Goal: Information Seeking & Learning: Find contact information

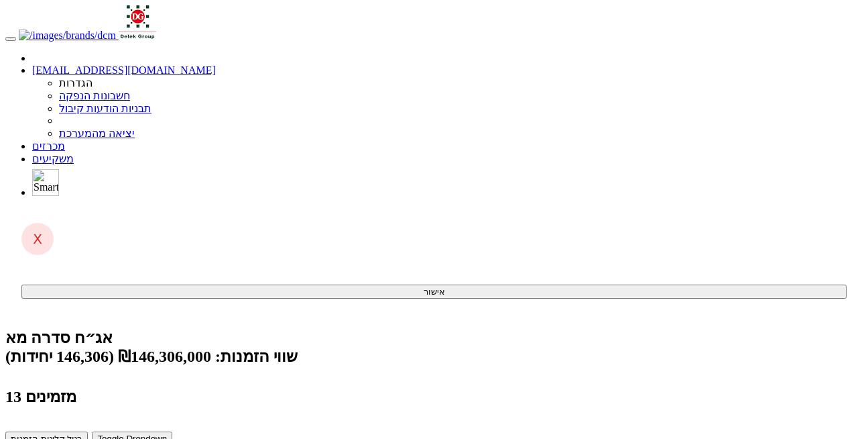
drag, startPoint x: 0, startPoint y: 0, endPoint x: 475, endPoint y: 15, distance: 475.0
click at [65, 140] on link "מכרזים" at bounding box center [48, 145] width 33 height 11
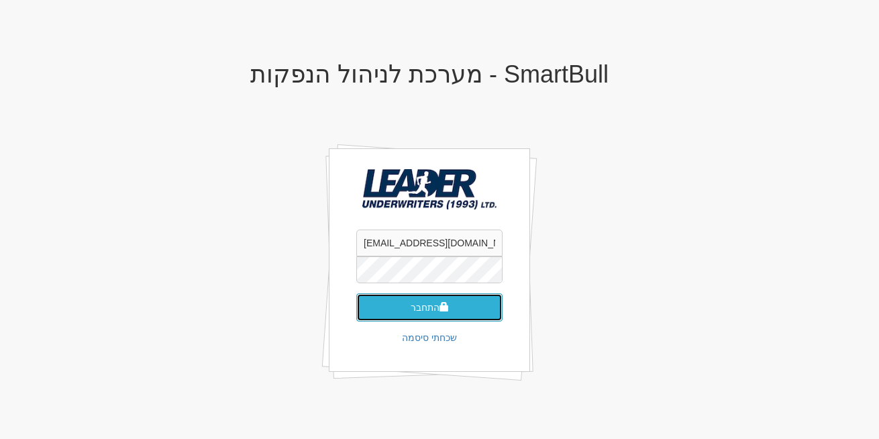
click at [409, 318] on button "התחבר" at bounding box center [429, 307] width 146 height 28
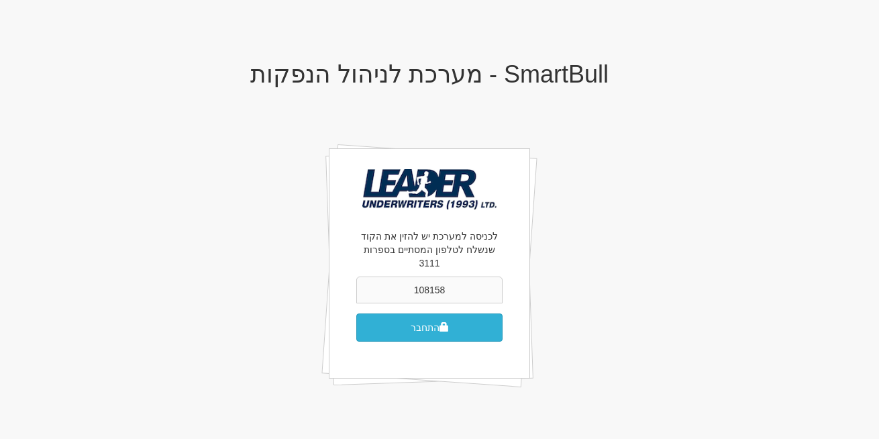
type input "108158"
click at [453, 313] on button "התחבר" at bounding box center [429, 327] width 146 height 28
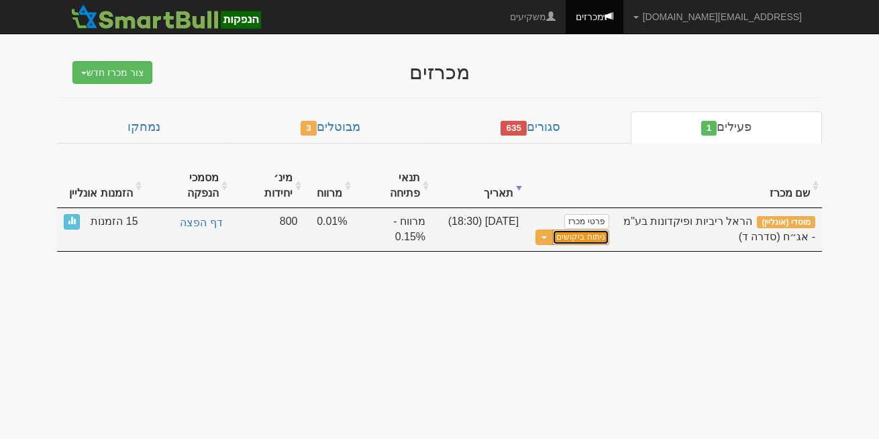
click at [597, 229] on link "ניתוח ביקושים" at bounding box center [580, 236] width 56 height 15
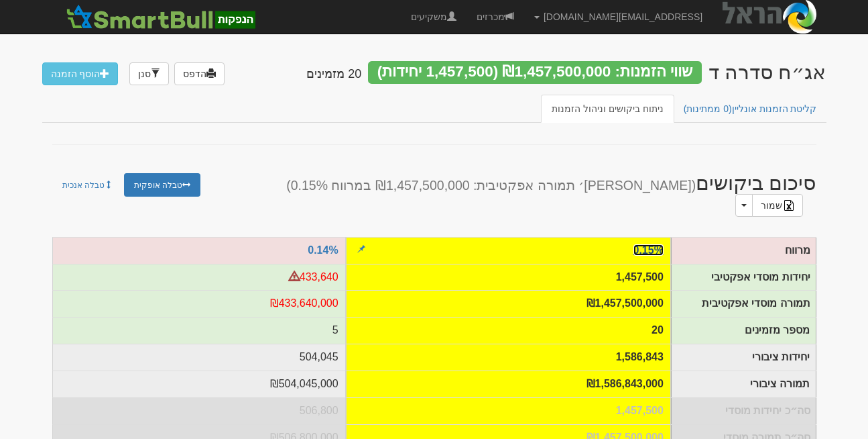
click at [642, 244] on link "0.15%" at bounding box center [649, 249] width 30 height 11
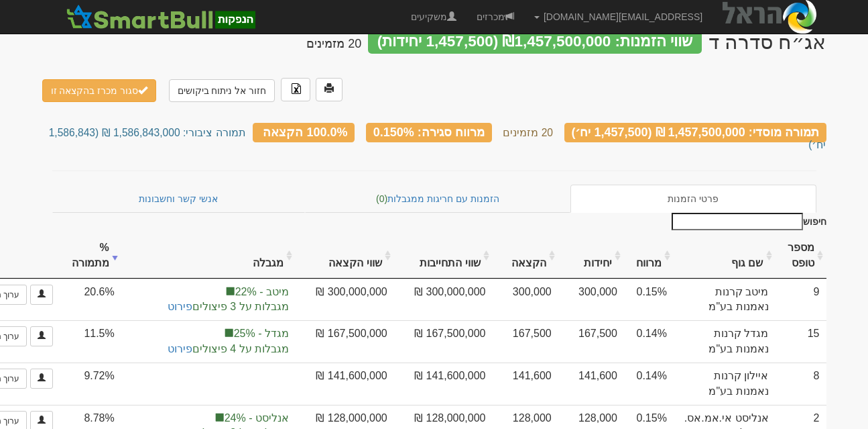
scroll to position [31, 0]
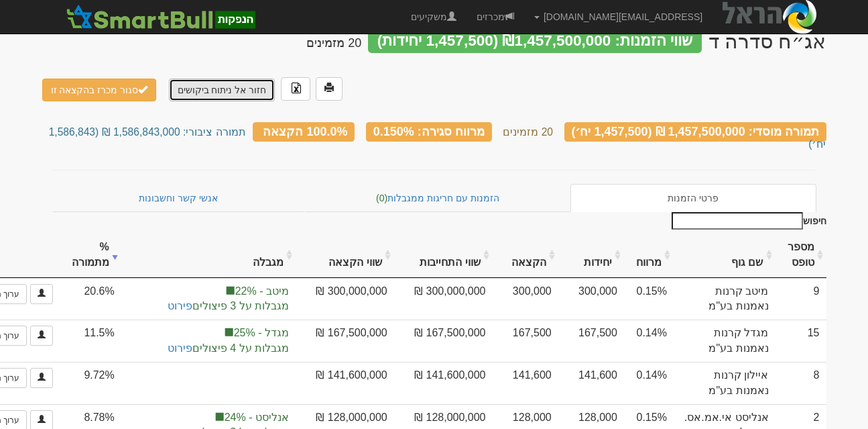
click at [196, 81] on link "חזור אל ניתוח ביקושים" at bounding box center [222, 89] width 107 height 23
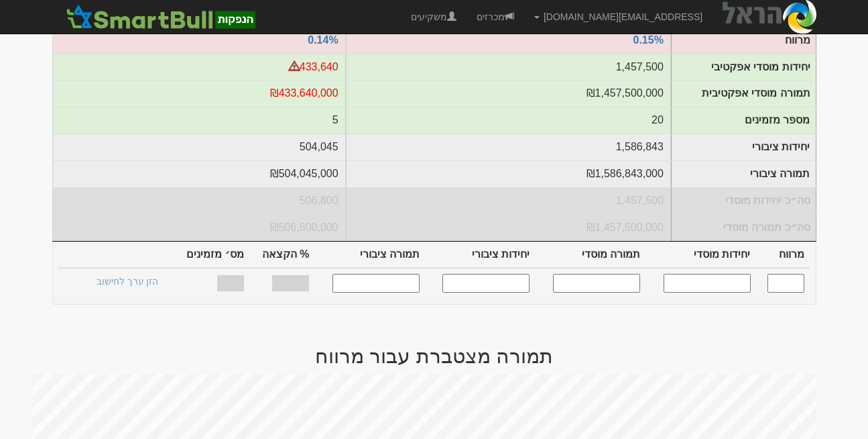
scroll to position [211, 0]
click at [729, 274] on input "text" at bounding box center [707, 282] width 87 height 18
type input "1200000"
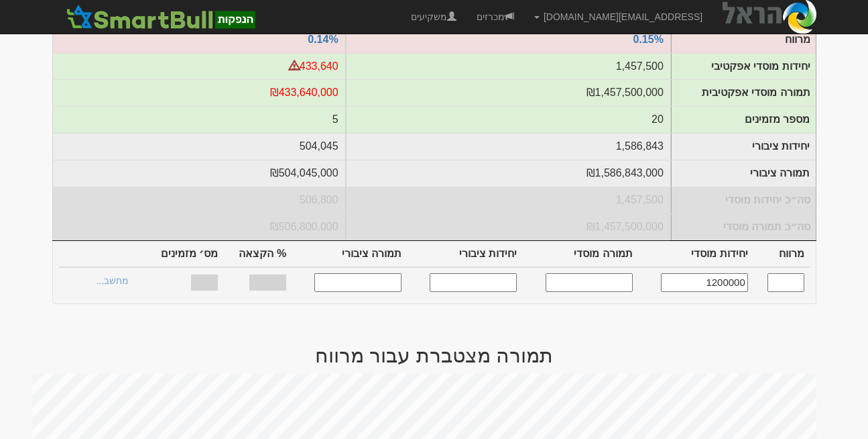
type input "0.150"
type input "1,200,000"
type input "1,200,000,000"
type input "1,315,790"
type input "1,315,790,000"
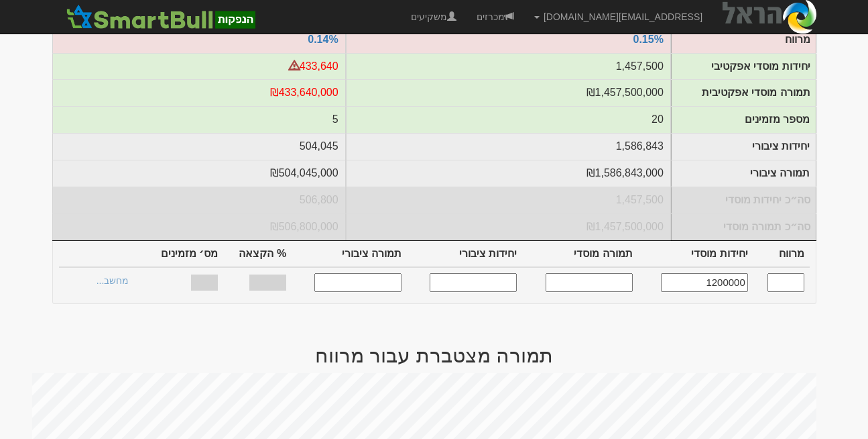
type input "72.91%"
type input "20"
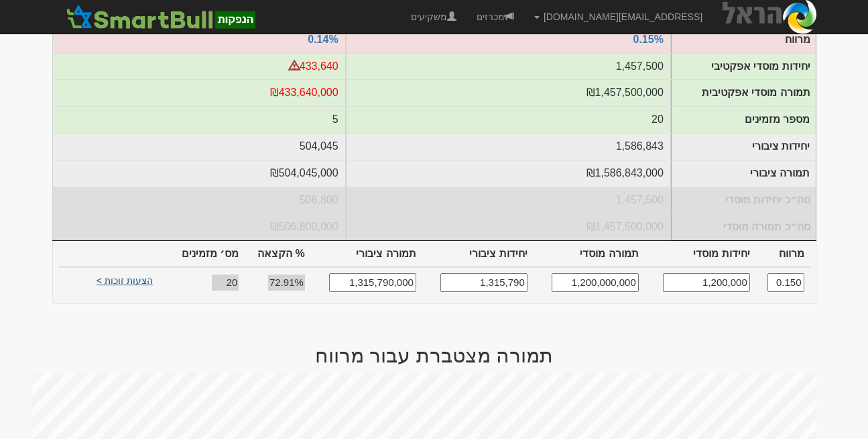
type input "1,200,000"
click at [115, 273] on link "הצעות זוכות >" at bounding box center [125, 282] width 74 height 19
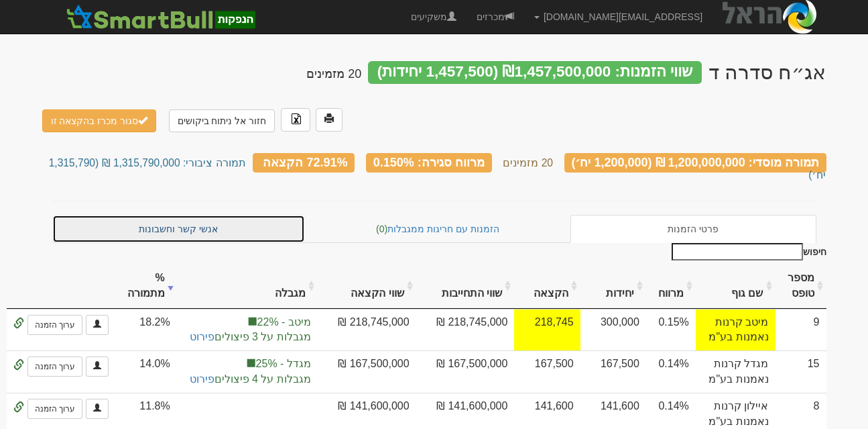
click at [154, 219] on link "אנשי קשר וחשבונות" at bounding box center [178, 229] width 253 height 28
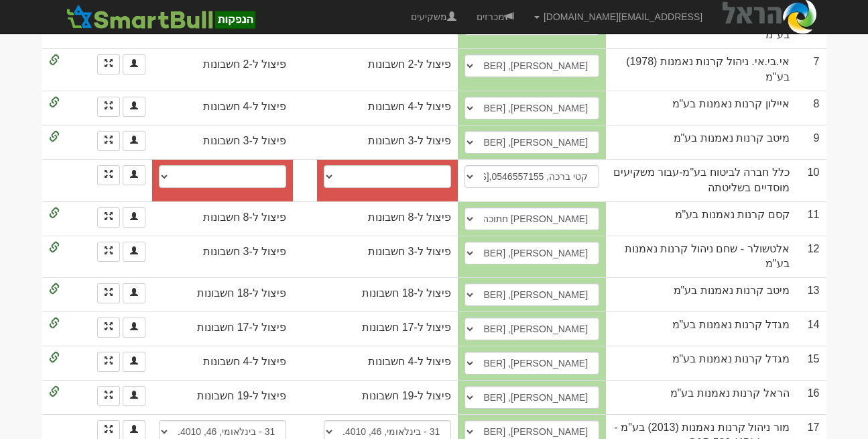
scroll to position [552, 0]
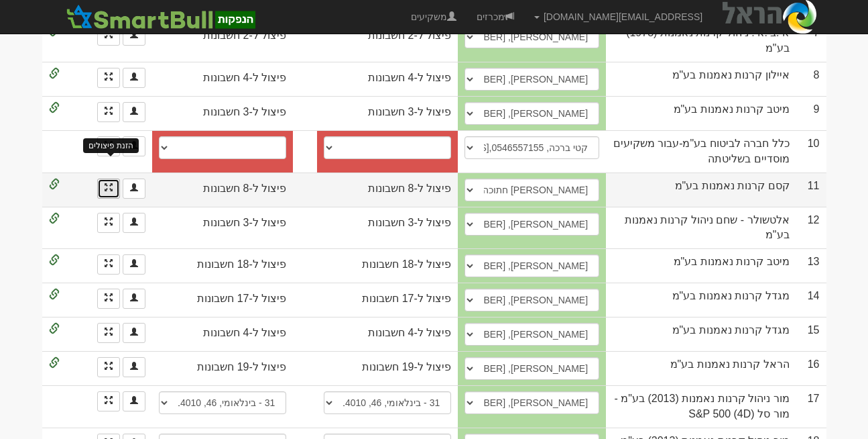
click at [112, 183] on span at bounding box center [109, 187] width 8 height 8
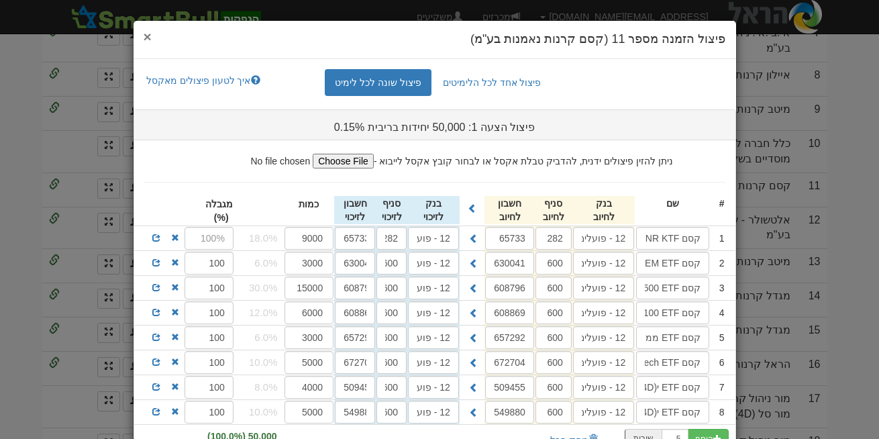
click at [152, 36] on span "×" at bounding box center [148, 36] width 8 height 15
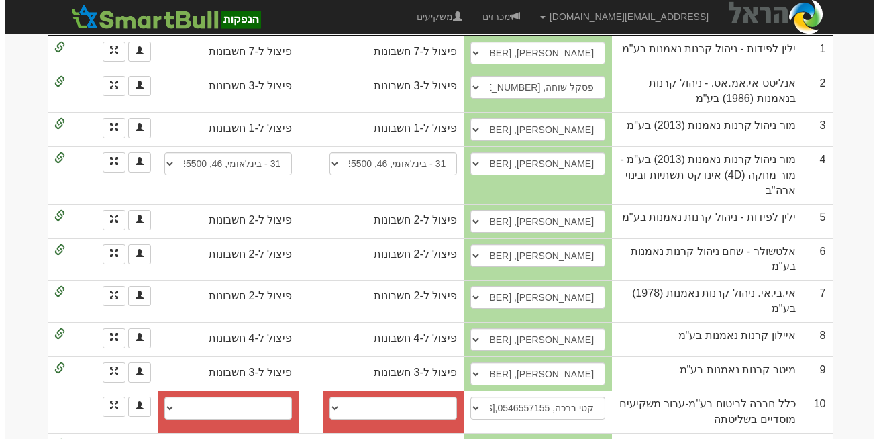
scroll to position [386, 0]
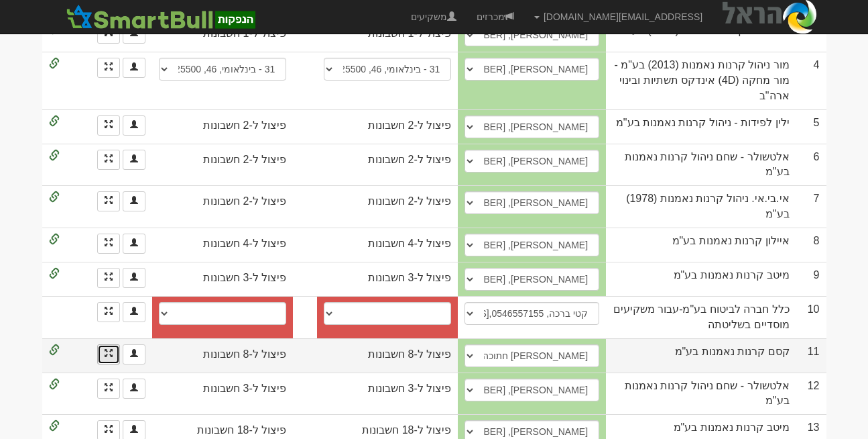
click at [117, 344] on link at bounding box center [108, 354] width 23 height 20
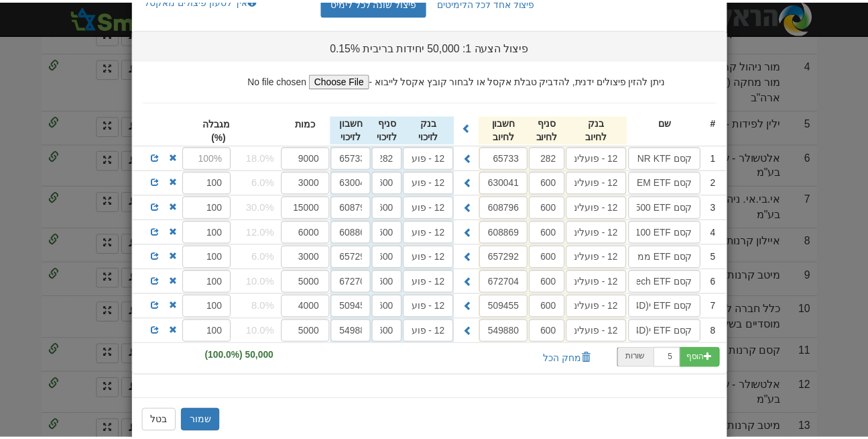
scroll to position [103, 0]
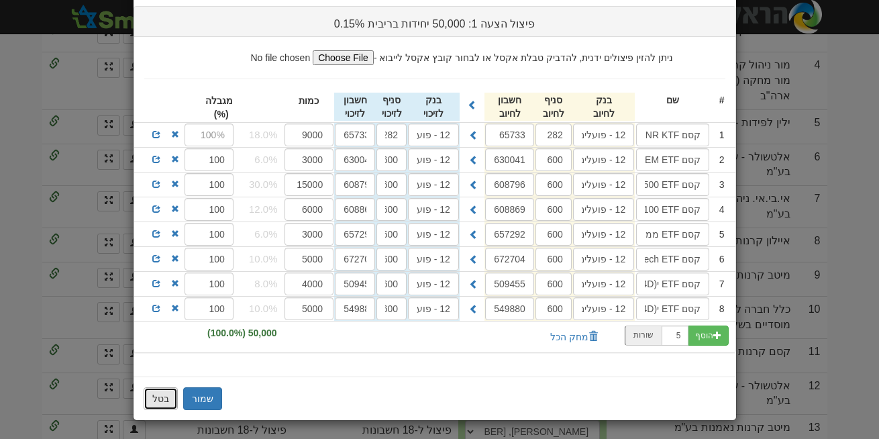
click at [167, 398] on button "בטל" at bounding box center [161, 398] width 34 height 23
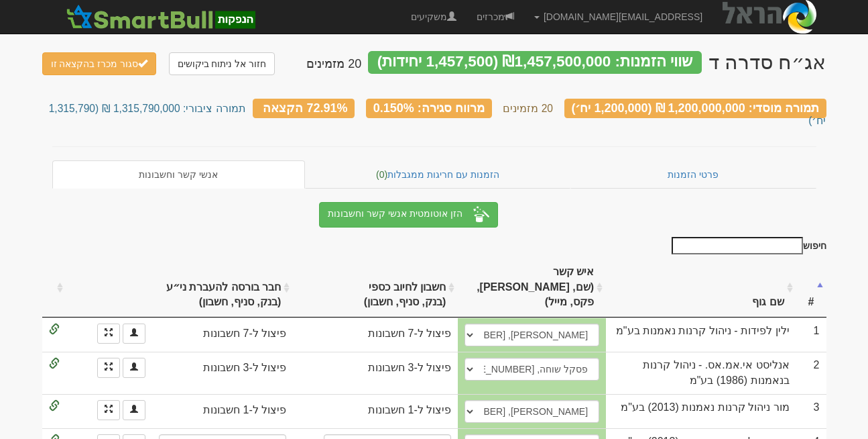
scroll to position [0, 0]
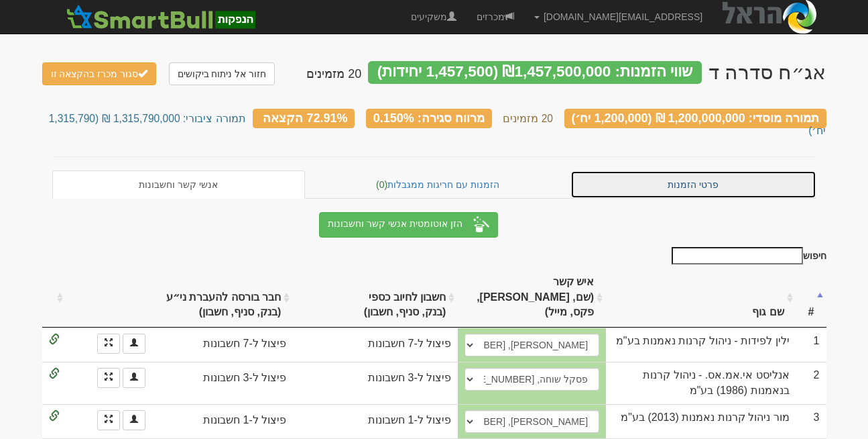
click at [683, 170] on link "פרטי הזמנות" at bounding box center [694, 184] width 246 height 28
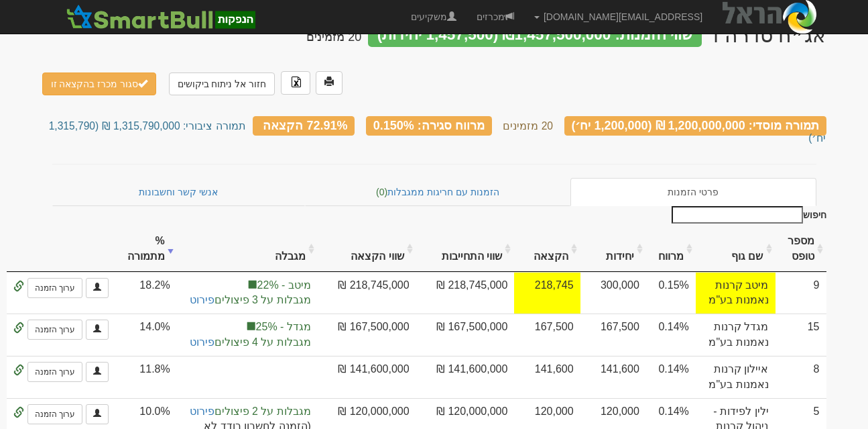
scroll to position [37, 0]
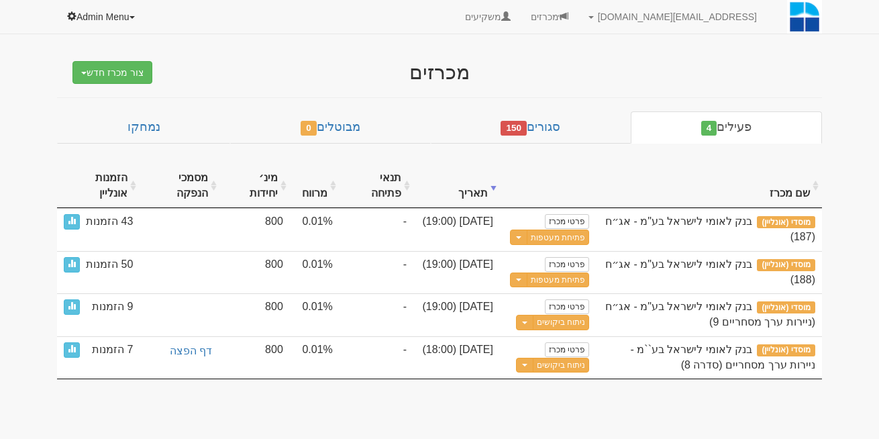
click at [112, 5] on link "Admin Menu" at bounding box center [101, 17] width 89 height 34
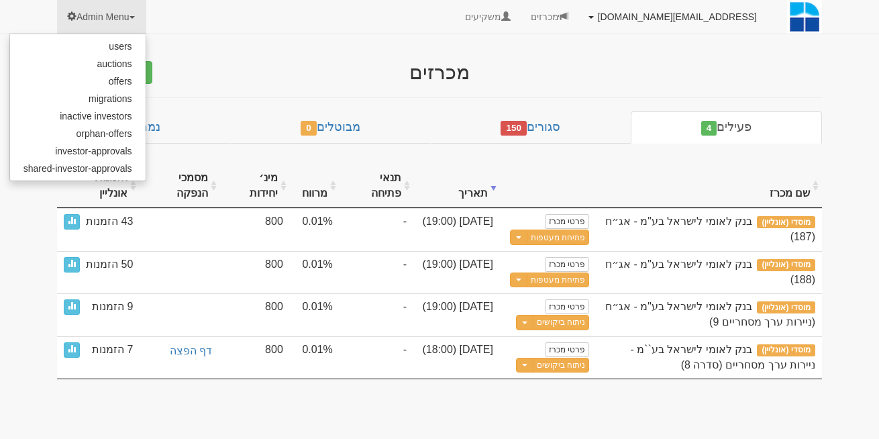
click at [690, 20] on link "[EMAIL_ADDRESS][DOMAIN_NAME]" at bounding box center [672, 17] width 188 height 34
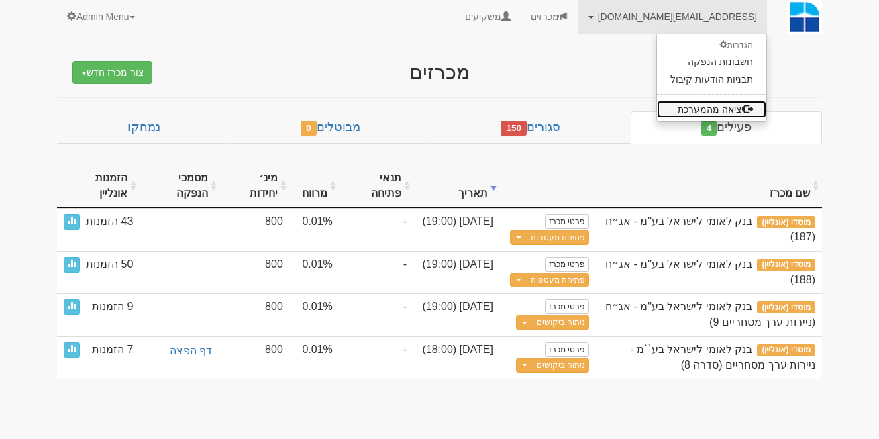
click at [703, 115] on link "יציאה מהמערכת" at bounding box center [711, 109] width 109 height 17
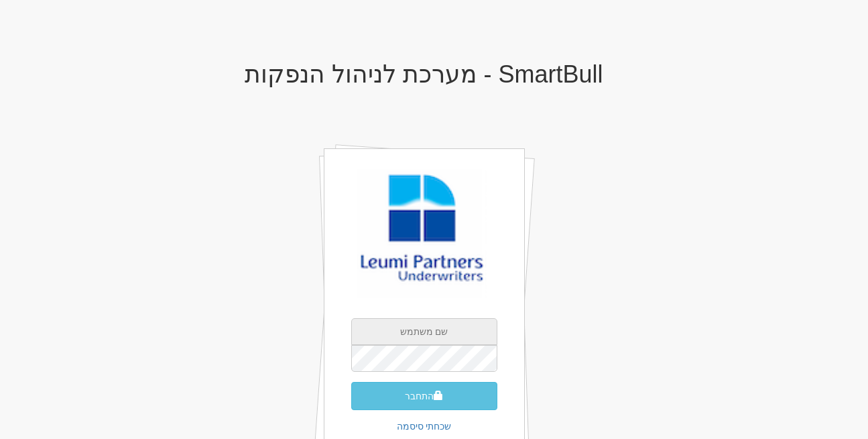
type input "[EMAIL_ADDRESS][DOMAIN_NAME]"
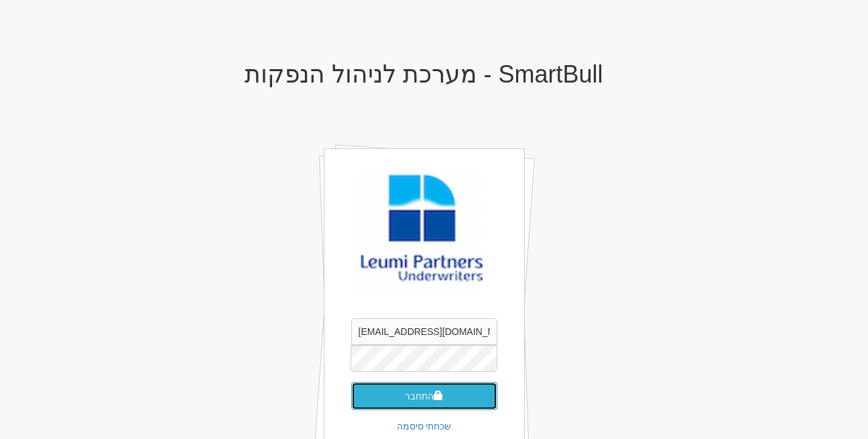
click at [412, 390] on button "התחבר" at bounding box center [424, 396] width 146 height 28
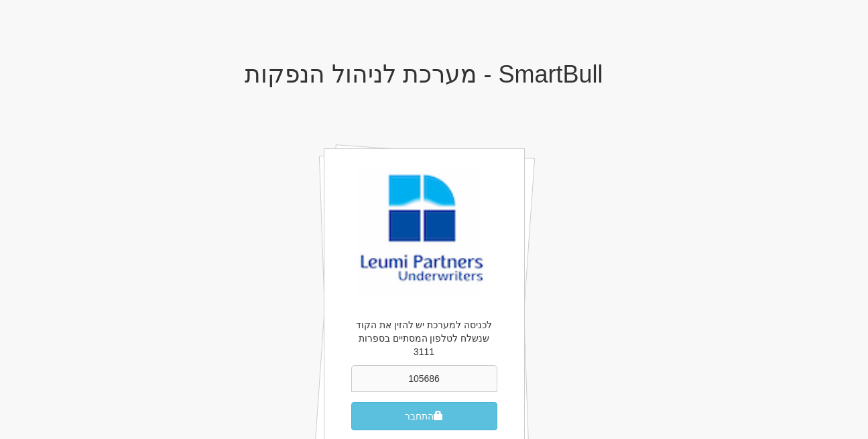
type input "105686"
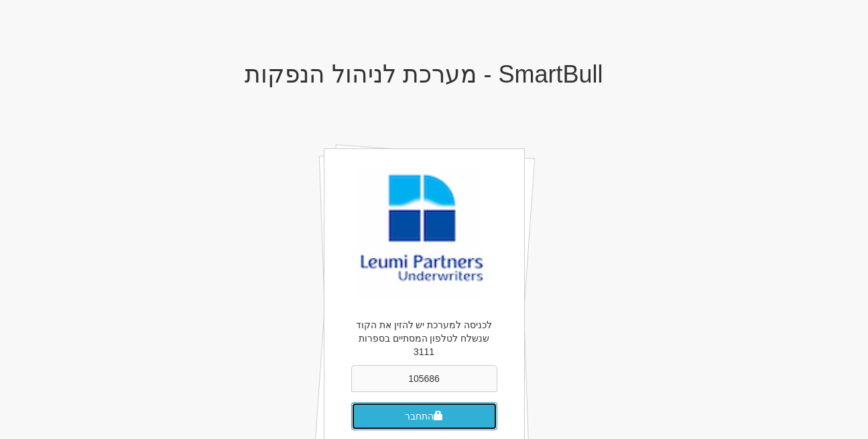
click at [446, 407] on button "התחבר" at bounding box center [424, 416] width 146 height 28
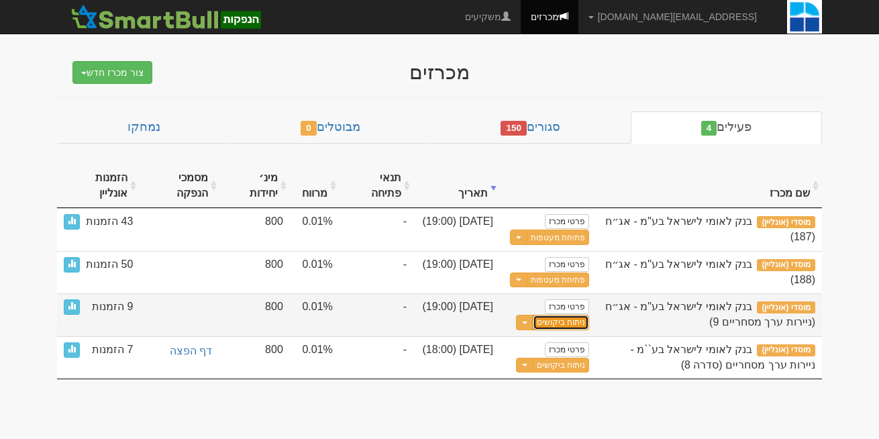
click at [558, 322] on link "ניתוח ביקושים" at bounding box center [560, 322] width 56 height 15
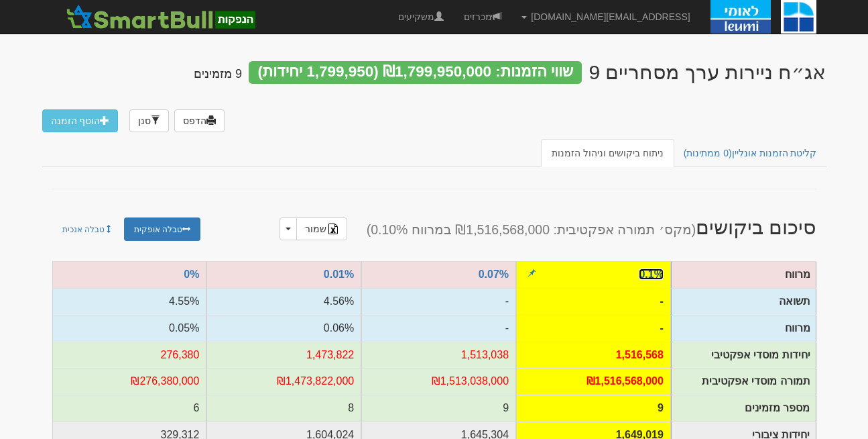
click at [647, 276] on link "0.1%" at bounding box center [651, 273] width 24 height 11
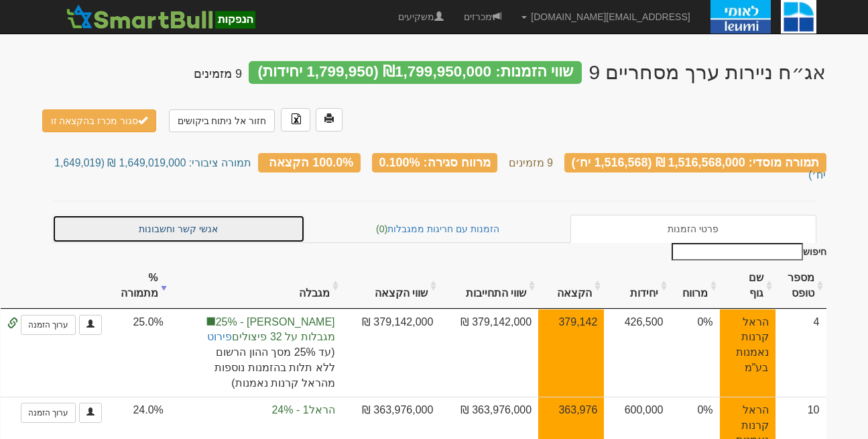
click at [166, 215] on link "אנשי קשר וחשבונות" at bounding box center [178, 229] width 253 height 28
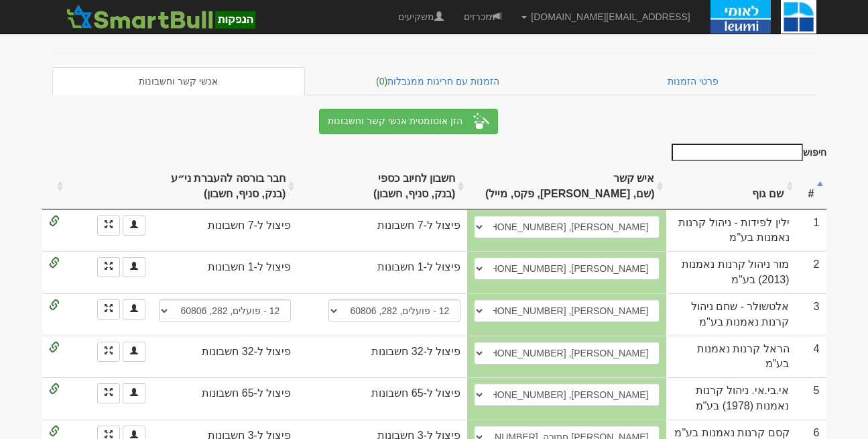
scroll to position [268, 0]
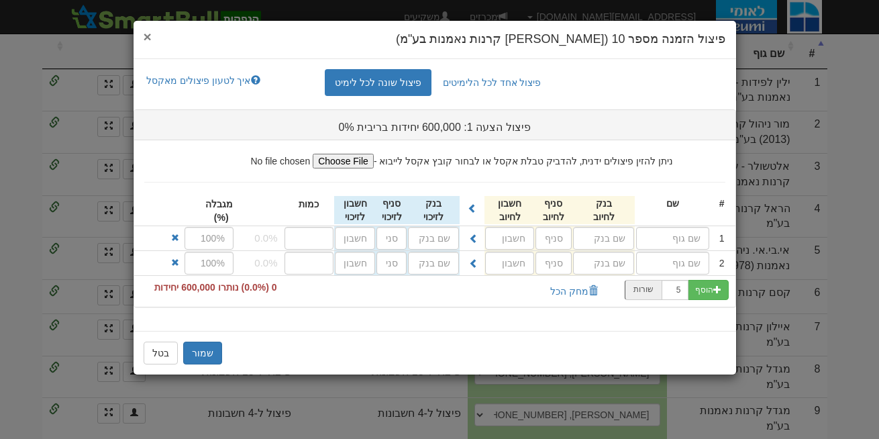
click at [145, 36] on span "×" at bounding box center [148, 36] width 8 height 15
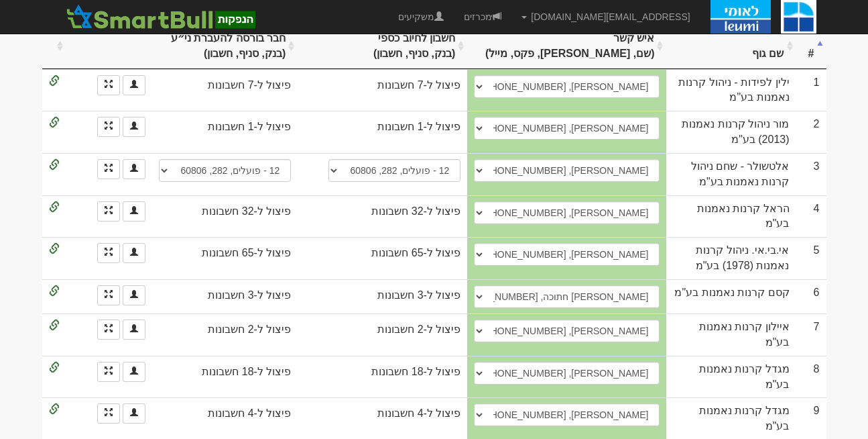
click at [3, 216] on body "[EMAIL_ADDRESS][DOMAIN_NAME] הגדרות חשבונות הנפקה תבניות הודעות קיבול" at bounding box center [434, 113] width 868 height 763
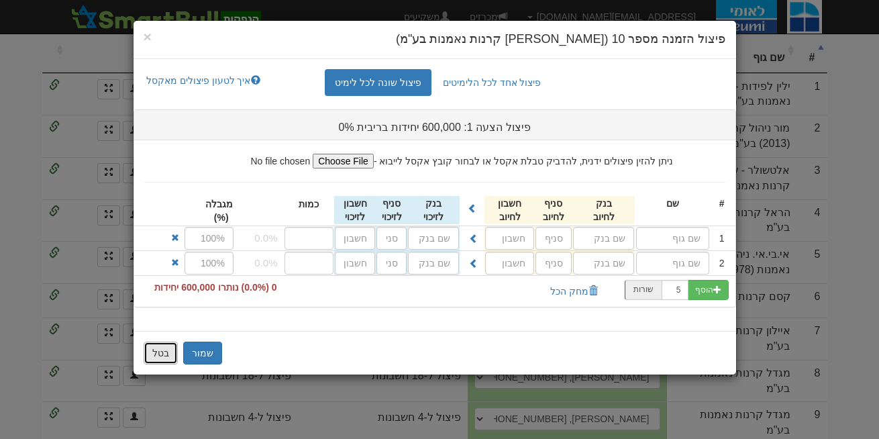
click at [156, 355] on button "בטל" at bounding box center [161, 352] width 34 height 23
